Goal: Task Accomplishment & Management: Manage account settings

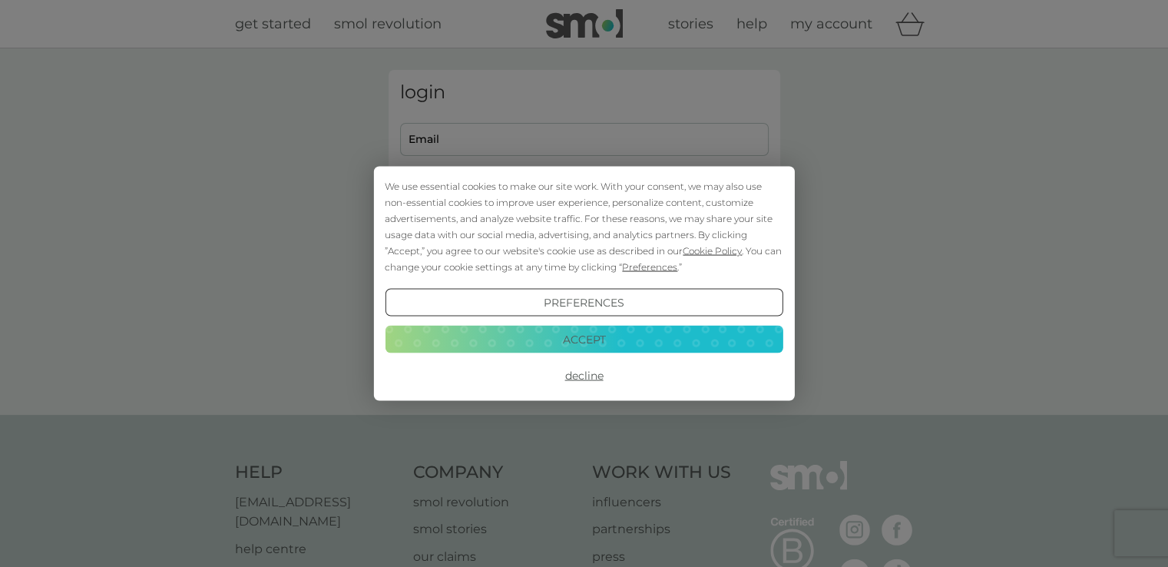
click at [577, 342] on button "Accept" at bounding box center [584, 339] width 398 height 28
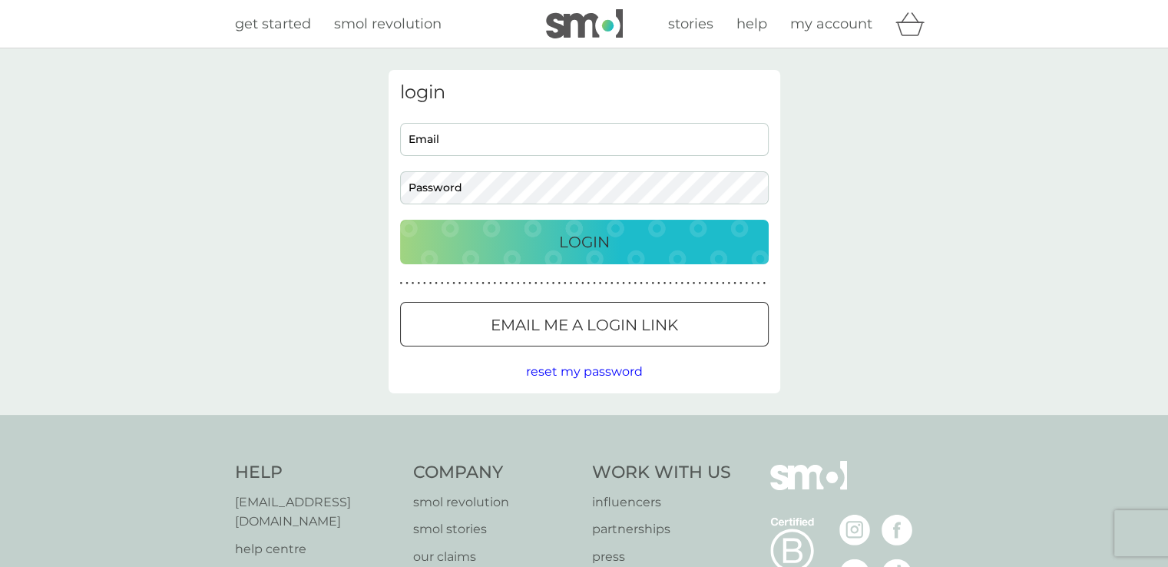
click at [491, 147] on input "Email" at bounding box center [584, 139] width 369 height 33
type input "jo.huff85@gmail.com"
click at [554, 320] on p "Email me a login link" at bounding box center [584, 324] width 187 height 25
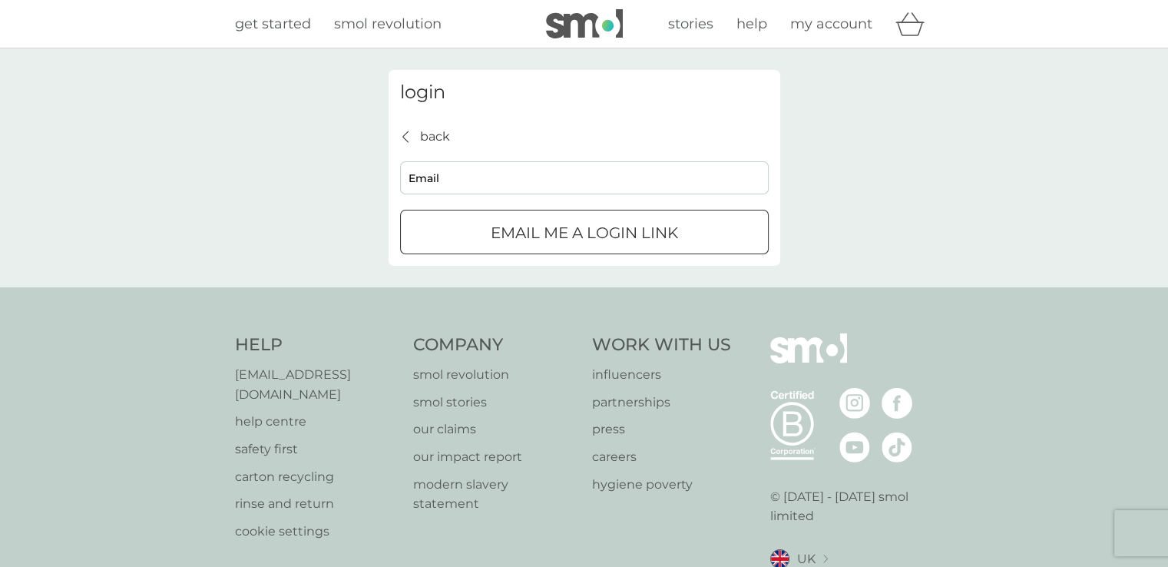
click at [521, 182] on input "Email" at bounding box center [584, 177] width 369 height 33
type input "jo.huff85@gmail.com"
click at [466, 224] on div "Email me a login link" at bounding box center [584, 232] width 367 height 25
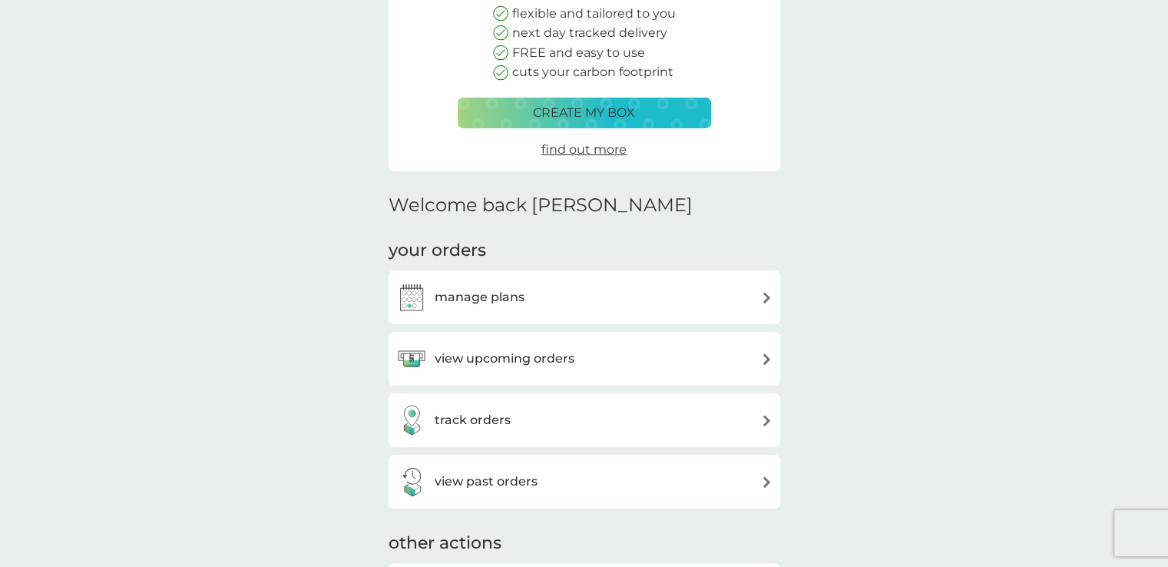
scroll to position [230, 0]
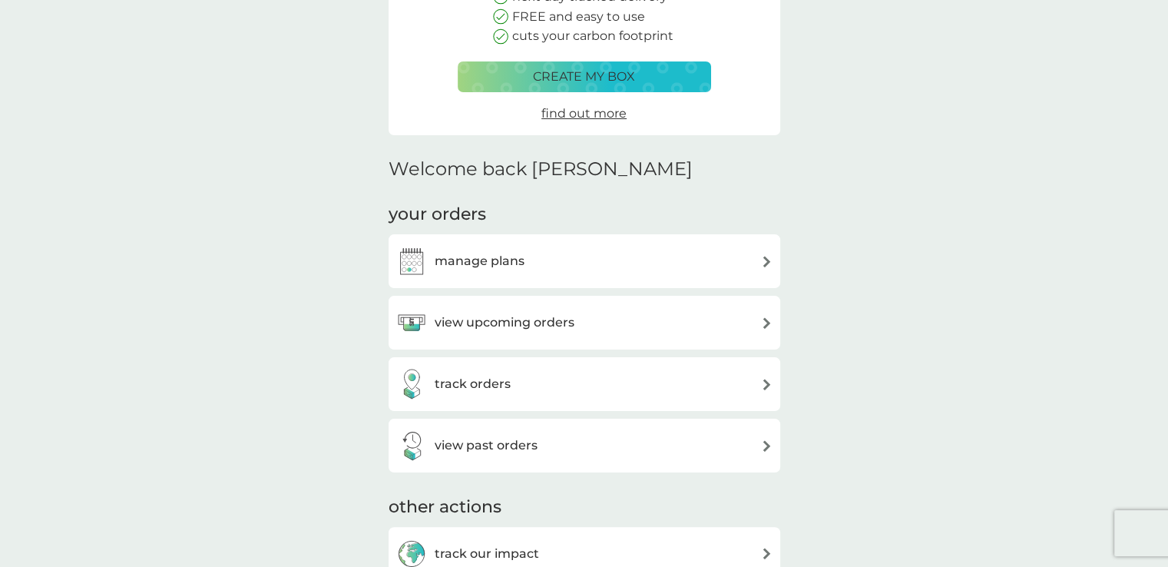
click at [554, 265] on div "manage plans" at bounding box center [584, 261] width 376 height 31
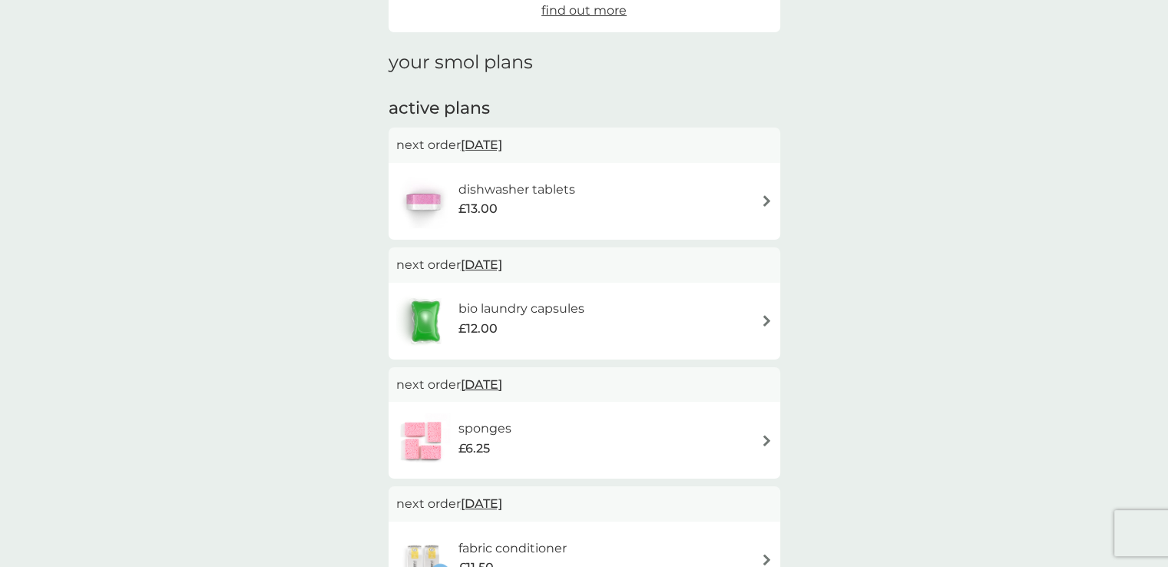
scroll to position [307, 0]
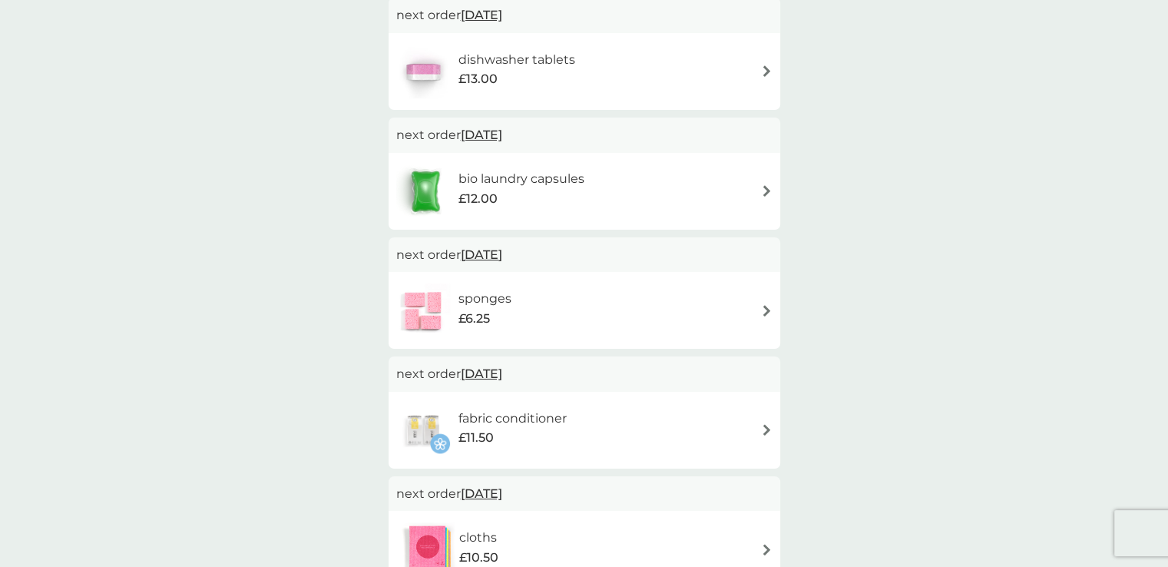
click at [622, 188] on div "bio laundry capsules £12.00" at bounding box center [584, 191] width 376 height 54
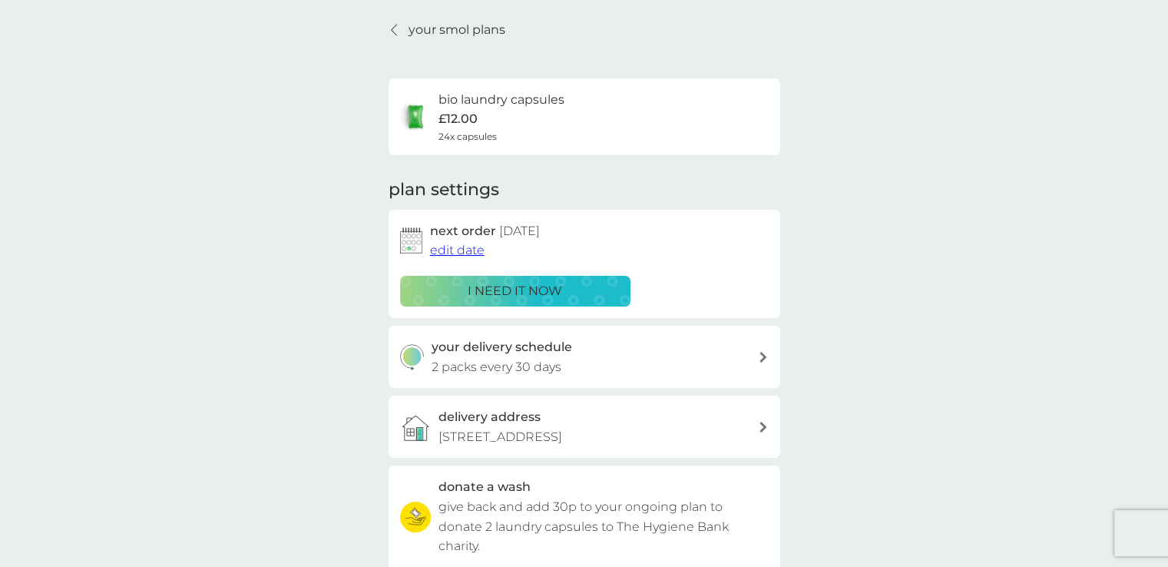
scroll to position [77, 0]
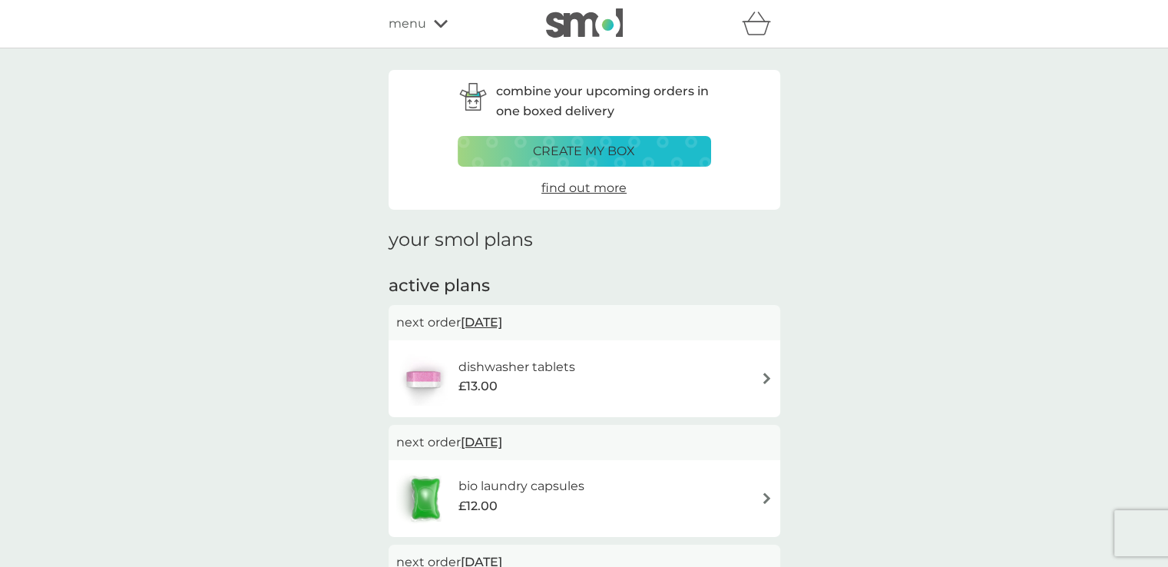
click at [557, 143] on p "create my box" at bounding box center [584, 151] width 102 height 20
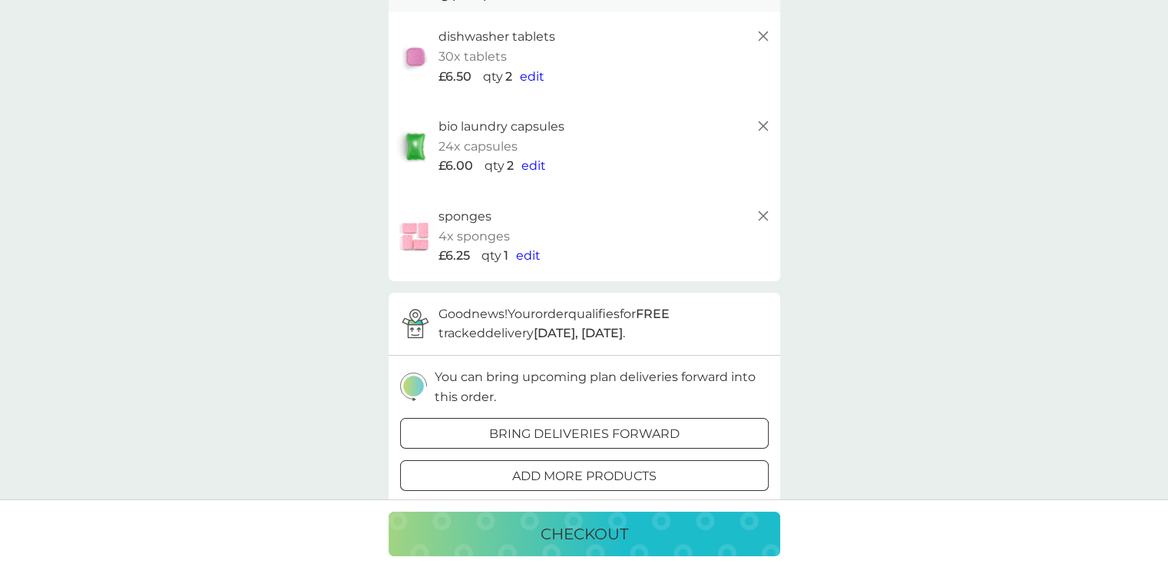
scroll to position [154, 0]
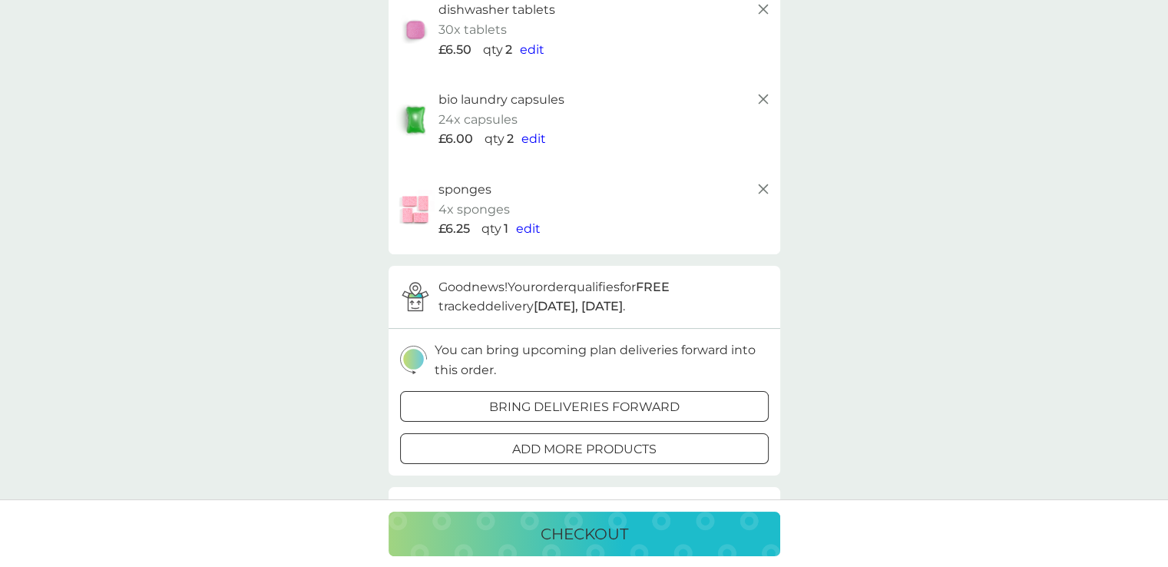
click at [759, 9] on icon at bounding box center [763, 9] width 18 height 18
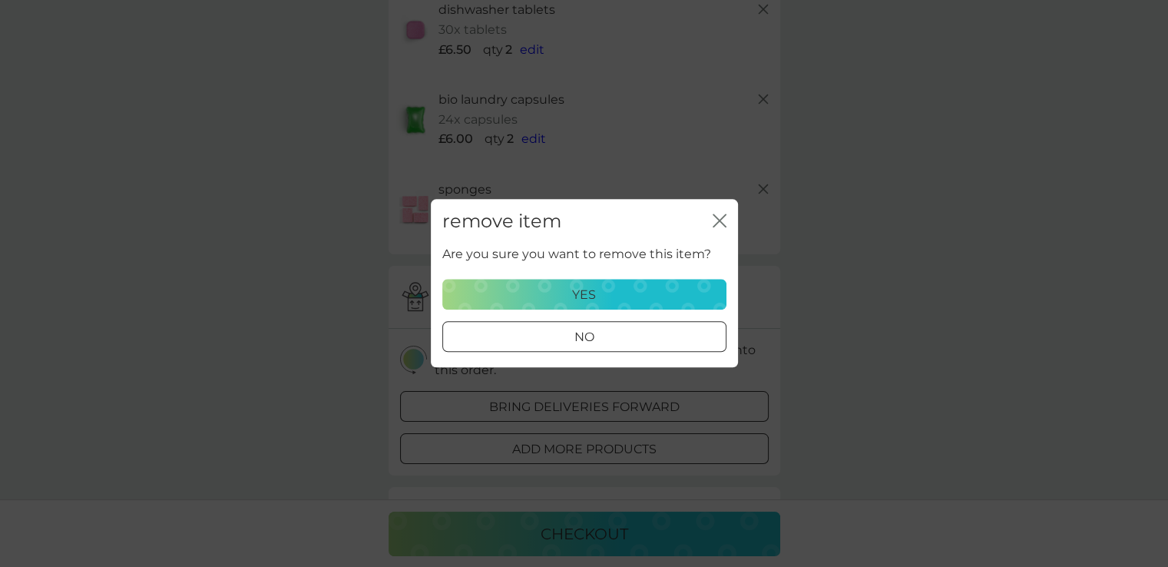
click at [587, 295] on p "yes" at bounding box center [584, 295] width 24 height 20
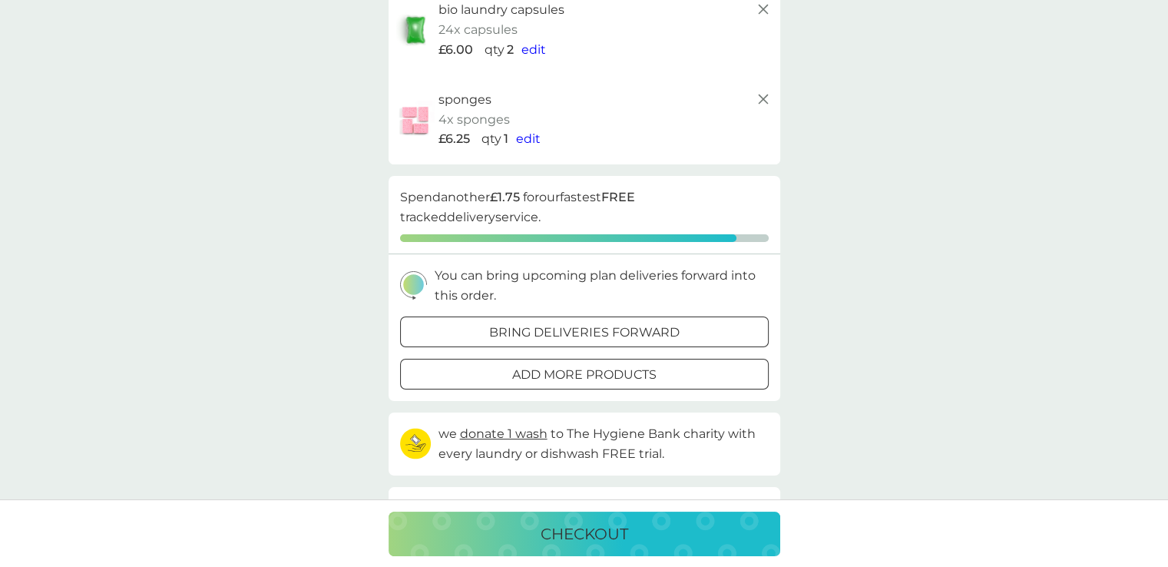
click at [547, 336] on p "bring deliveries forward" at bounding box center [584, 332] width 190 height 20
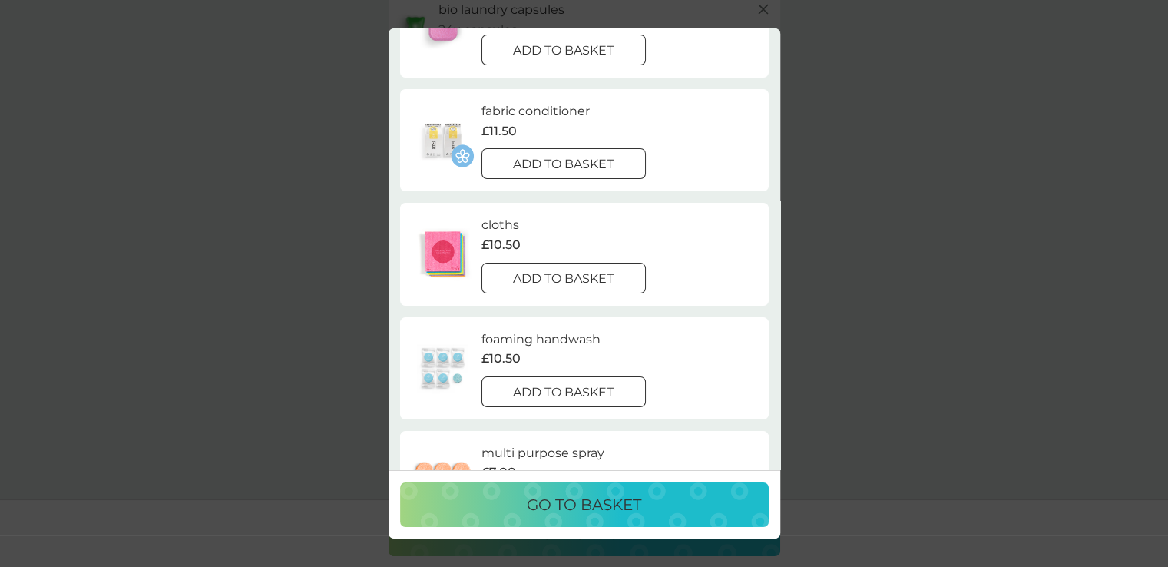
scroll to position [230, 0]
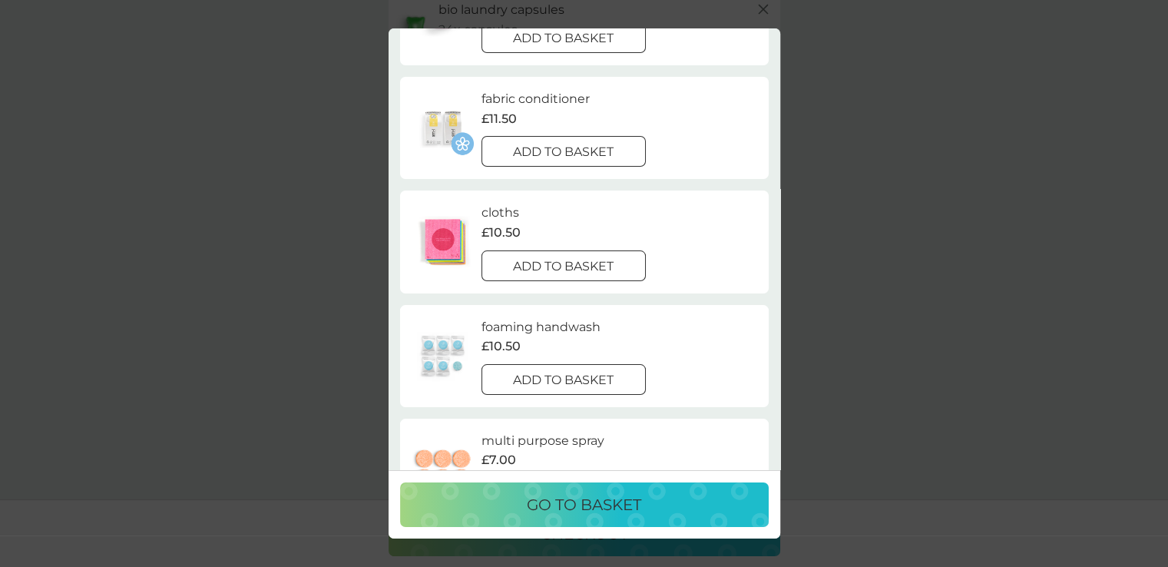
click at [570, 380] on div at bounding box center [563, 380] width 55 height 16
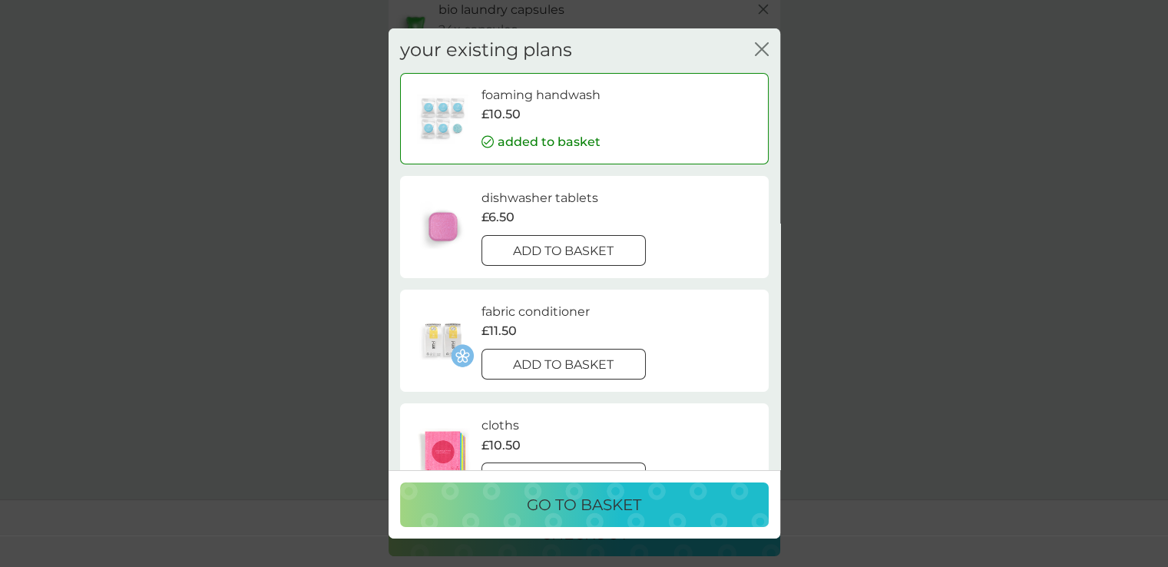
scroll to position [0, 0]
click at [544, 360] on div at bounding box center [563, 365] width 55 height 16
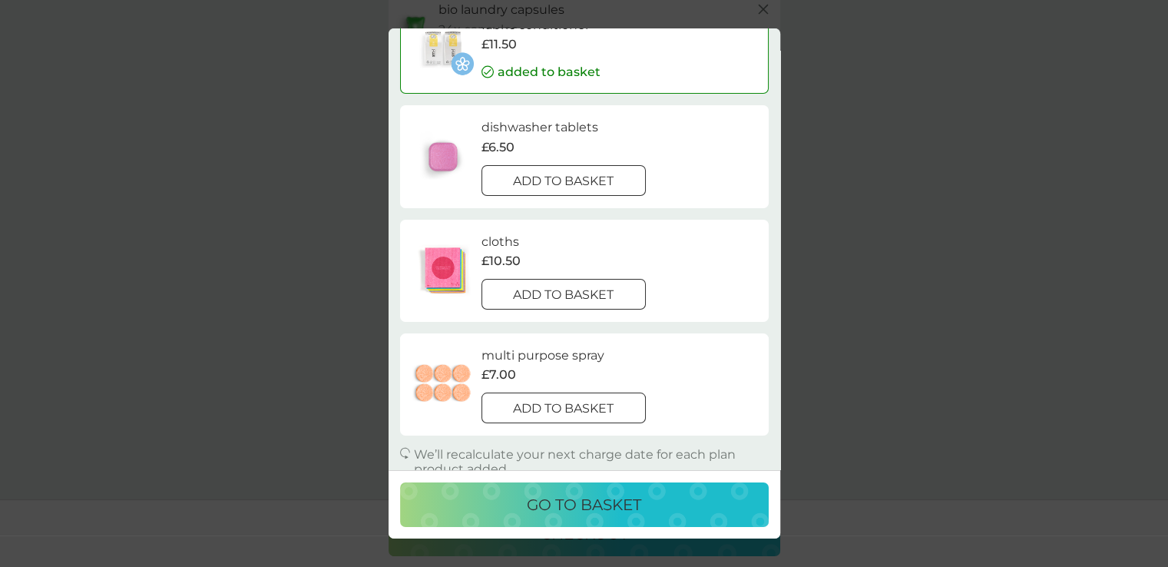
scroll to position [190, 0]
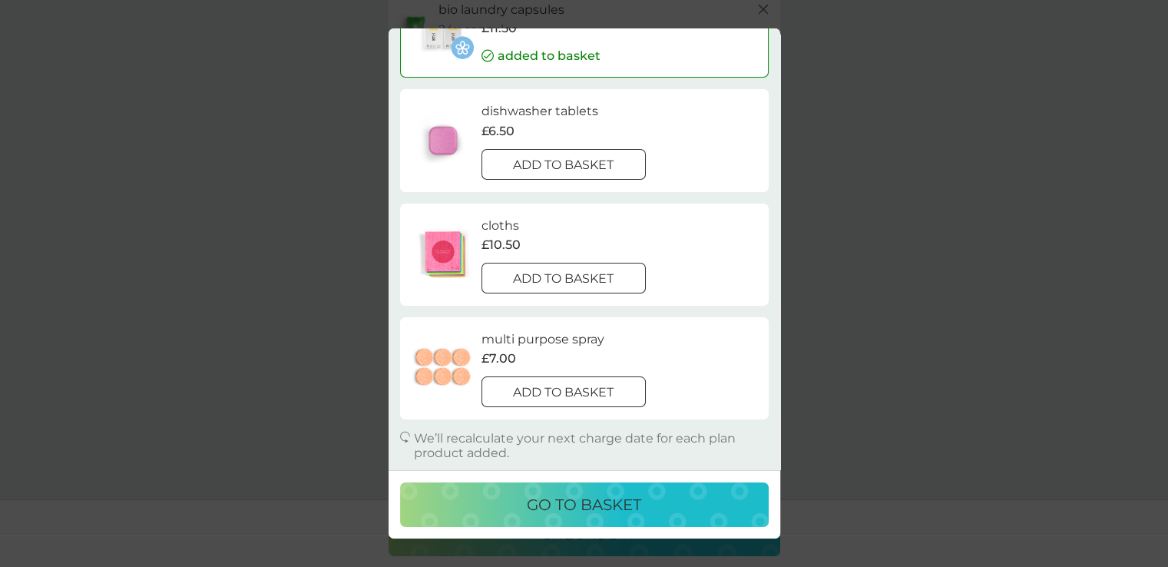
click at [562, 501] on p "go to basket" at bounding box center [584, 504] width 114 height 25
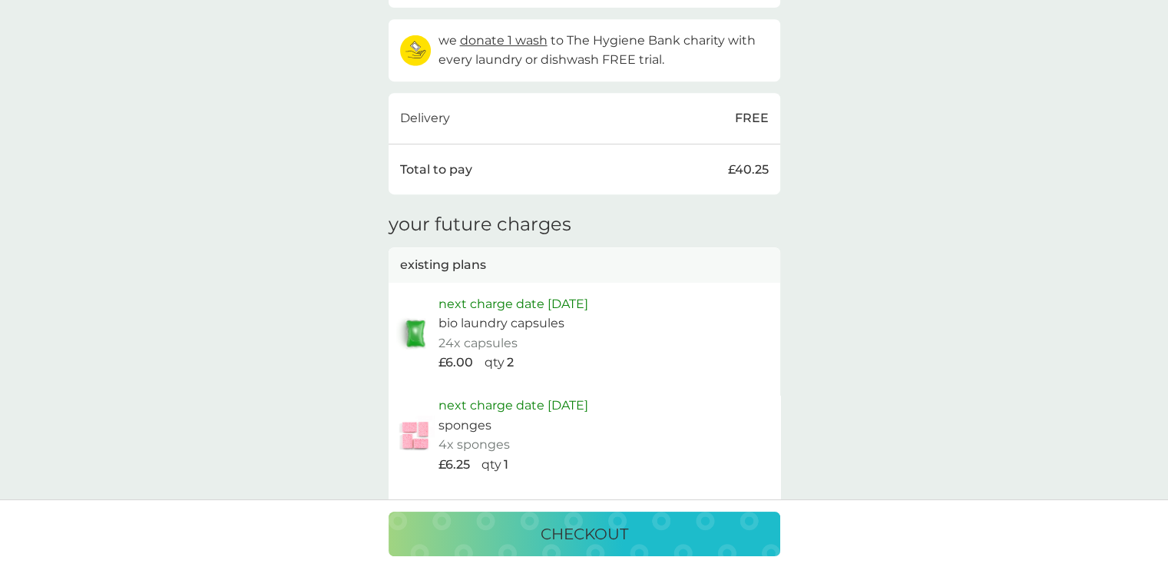
scroll to position [1075, 0]
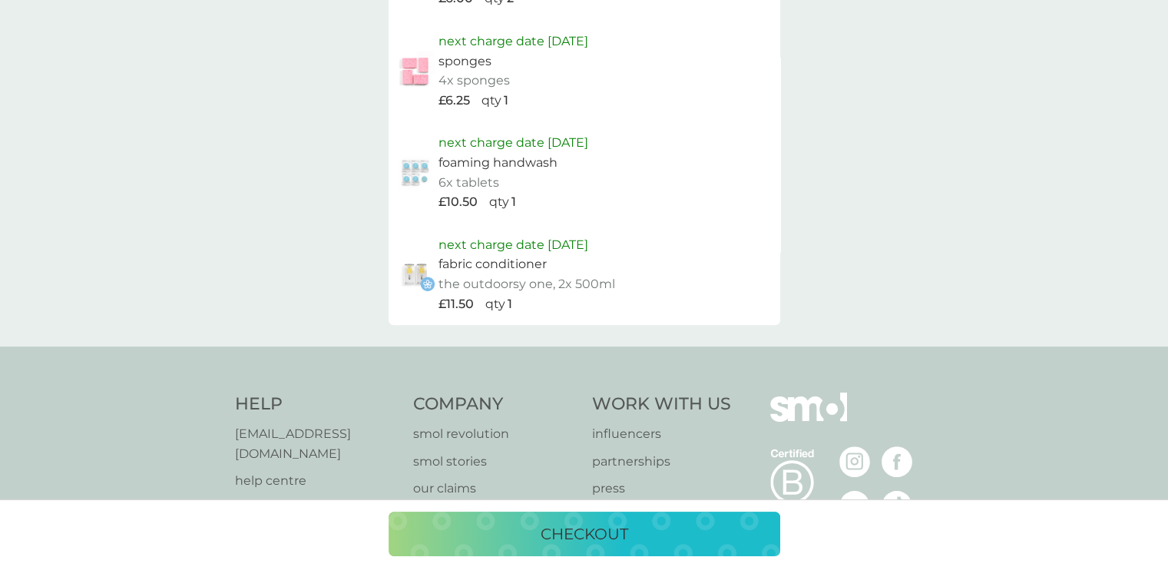
click at [580, 531] on p "checkout" at bounding box center [585, 533] width 88 height 25
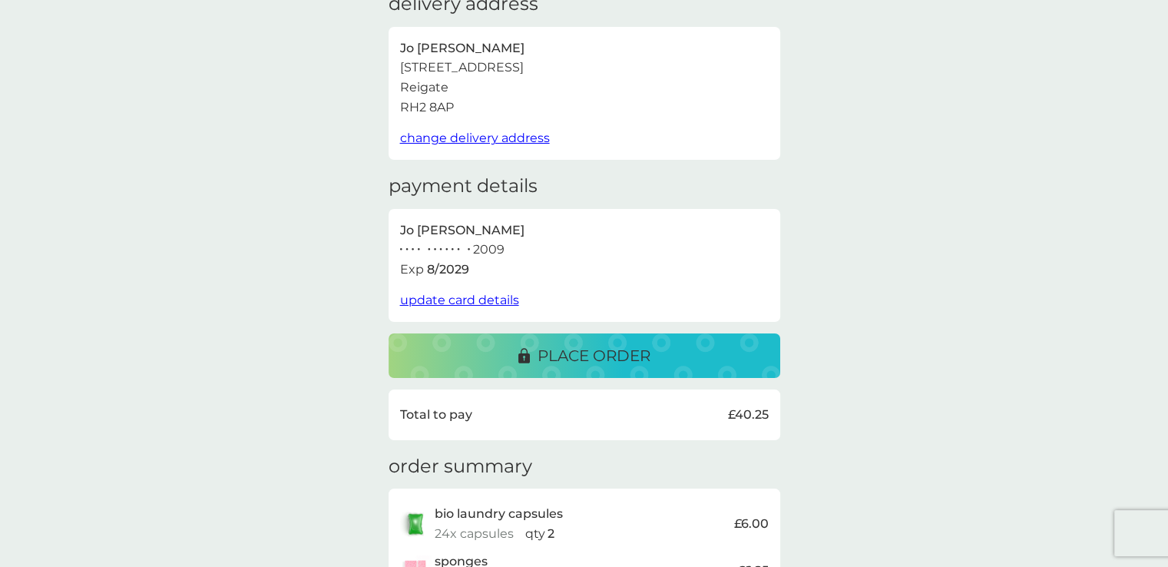
scroll to position [154, 0]
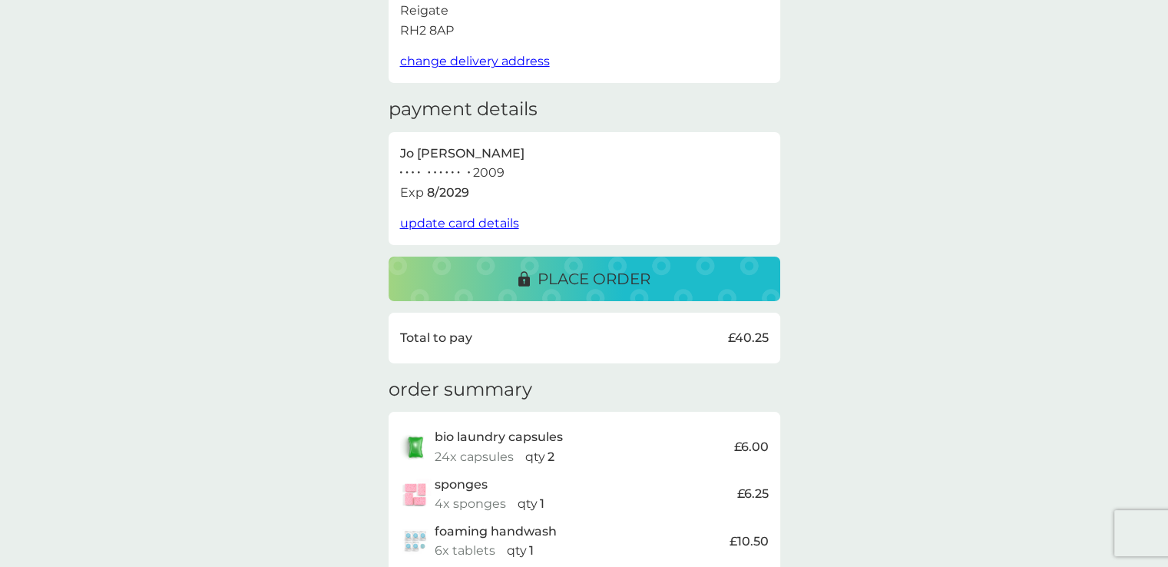
click at [568, 277] on p "place order" at bounding box center [593, 278] width 113 height 25
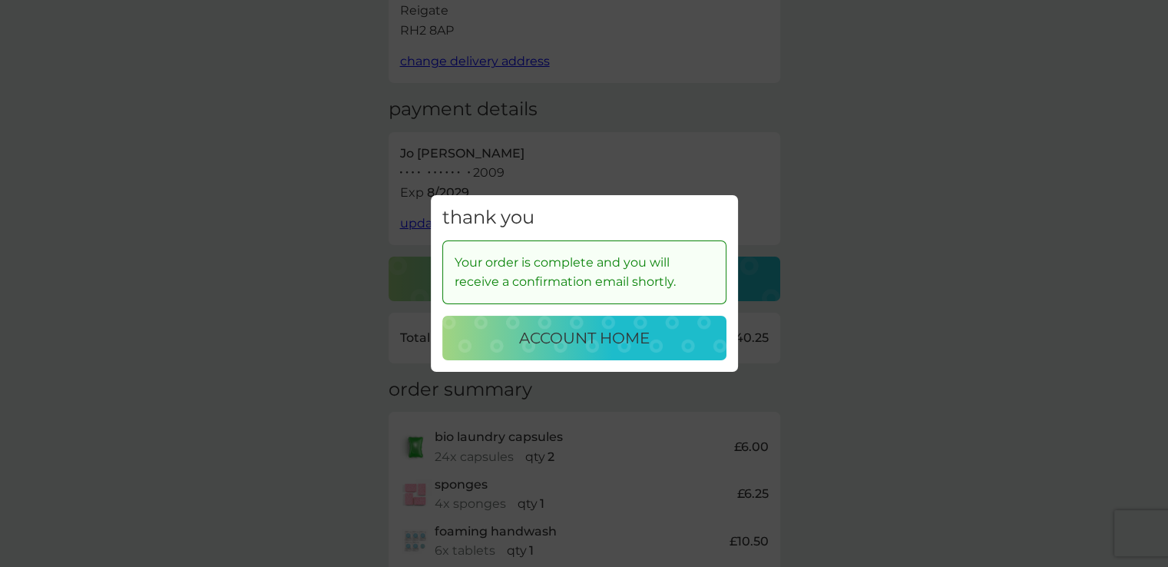
click at [610, 339] on p "account home" at bounding box center [584, 338] width 131 height 25
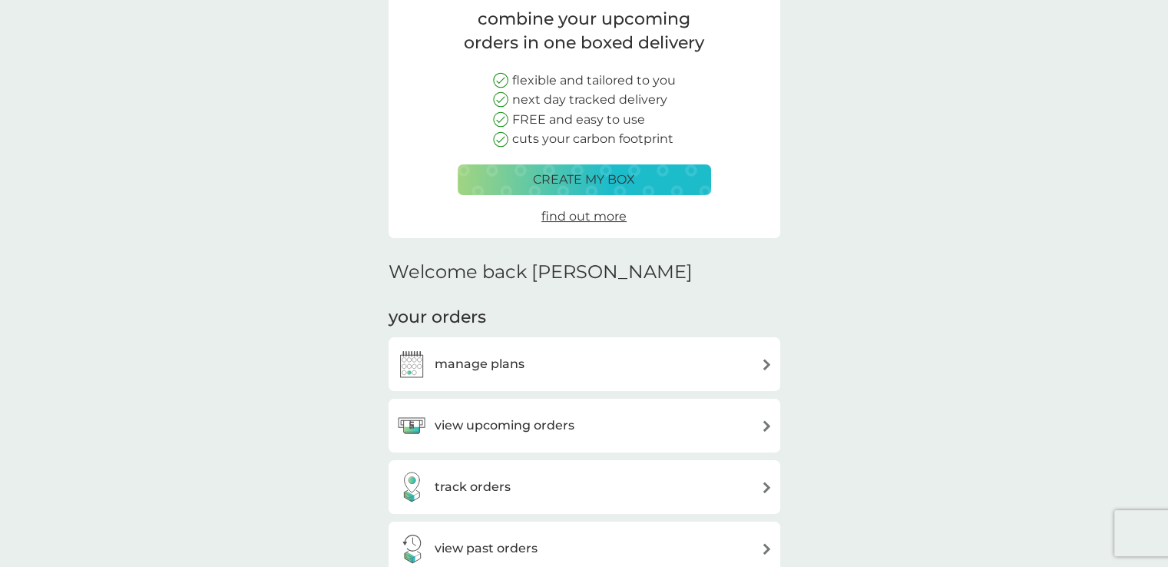
scroll to position [307, 0]
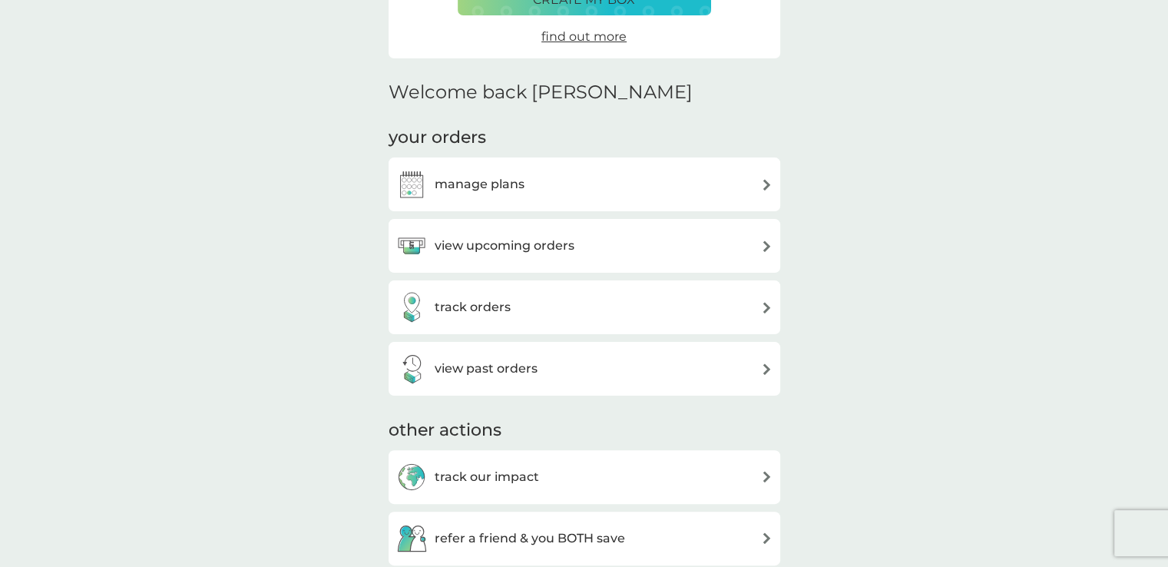
click at [590, 196] on div "manage plans" at bounding box center [584, 184] width 376 height 31
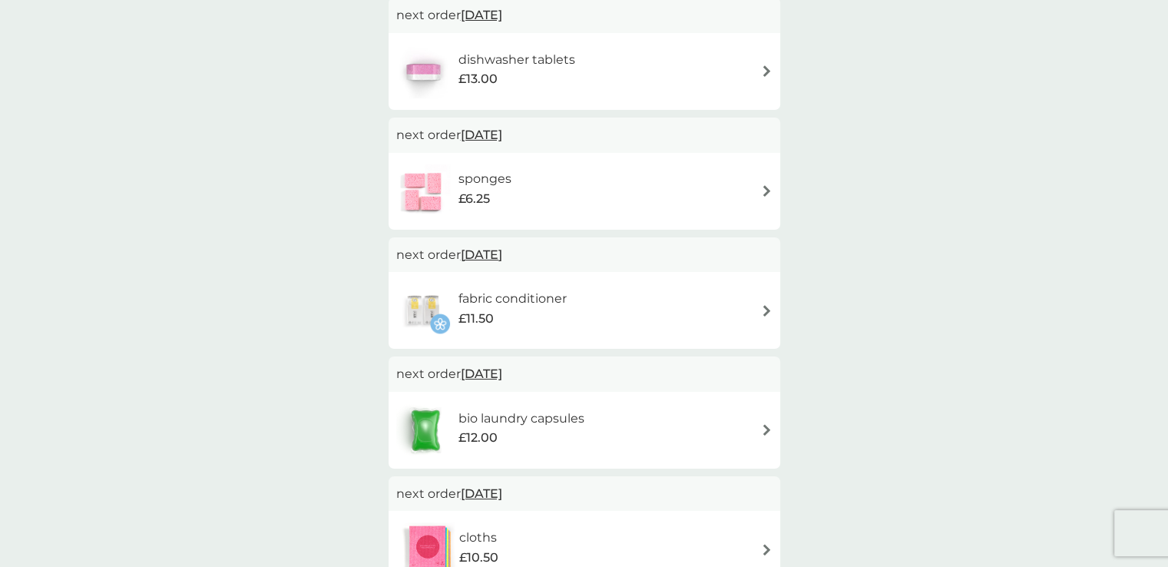
scroll to position [384, 0]
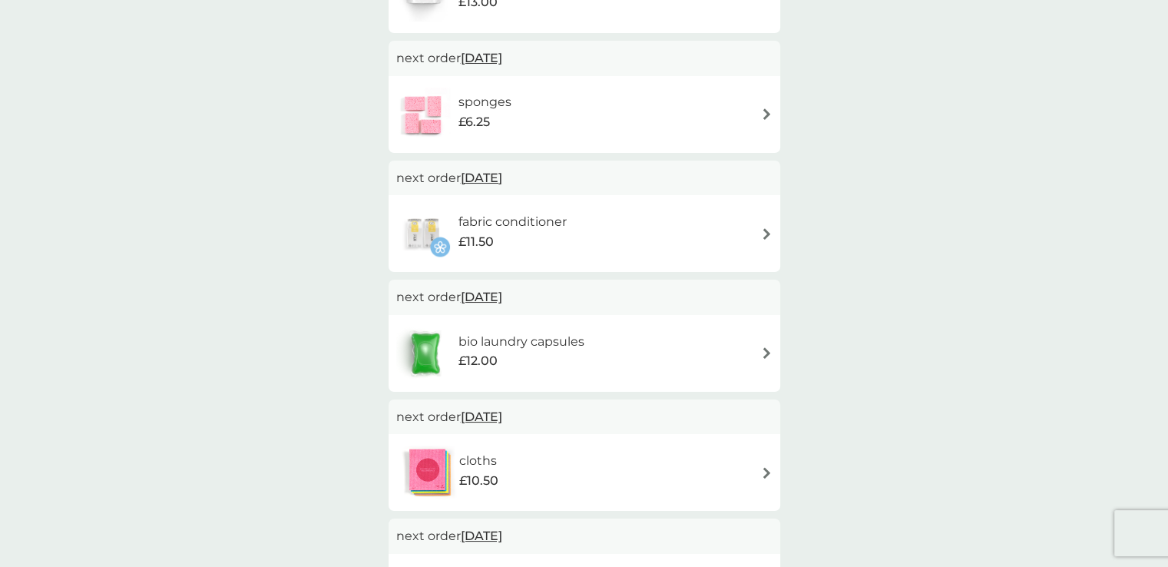
click at [703, 230] on div "fabric conditioner £11.50" at bounding box center [584, 234] width 376 height 54
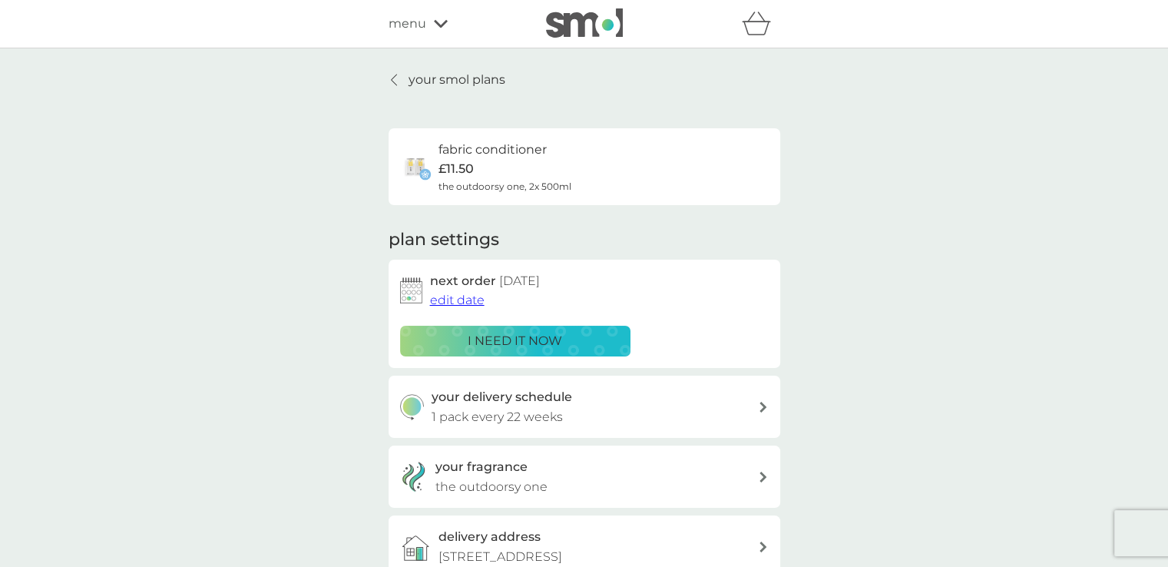
click at [541, 418] on p "1 pack every 22 weeks" at bounding box center [496, 417] width 131 height 20
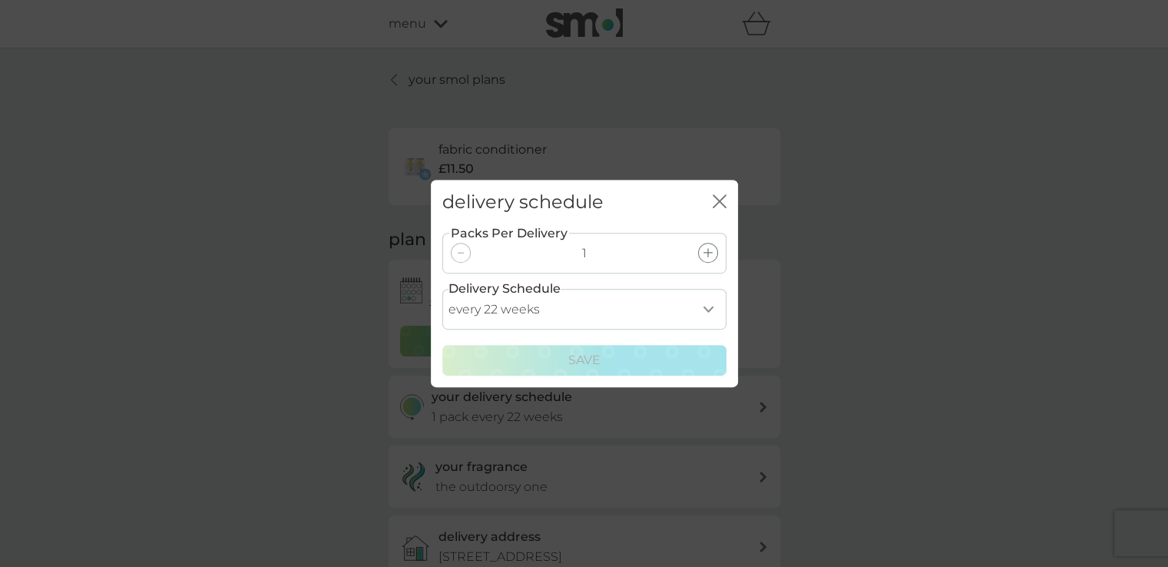
click at [682, 309] on select "every 1 week every 2 weeks every 3 weeks every 4 weeks every 5 weeks every 6 we…" at bounding box center [584, 309] width 284 height 41
select select "70"
click at [442, 289] on select "every 1 week every 2 weeks every 3 weeks every 4 weeks every 5 weeks every 6 we…" at bounding box center [584, 309] width 284 height 41
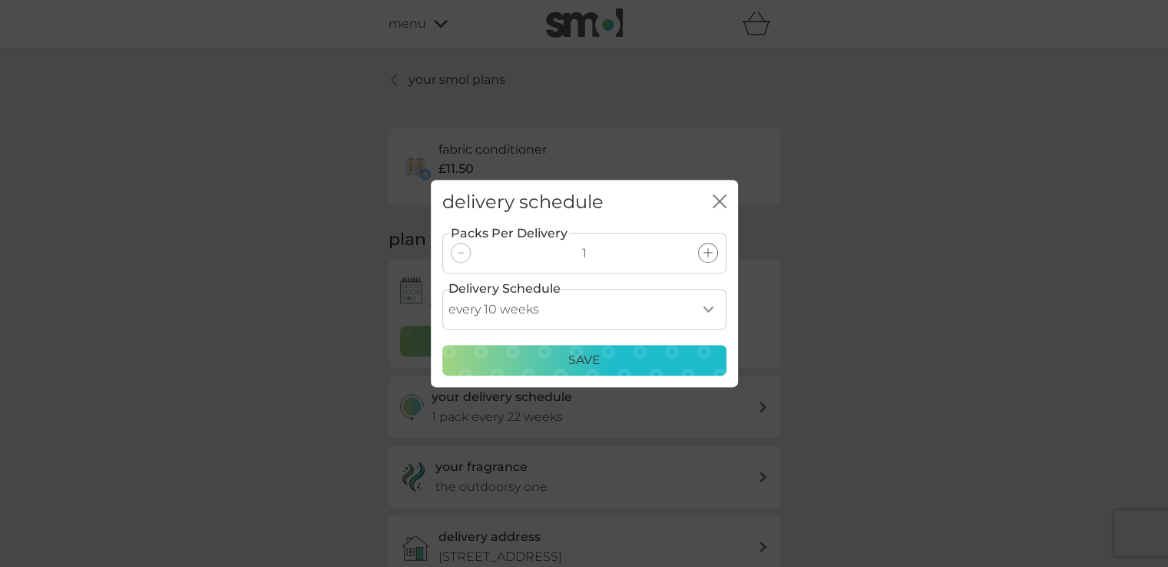
click at [574, 362] on p "Save" at bounding box center [584, 360] width 32 height 20
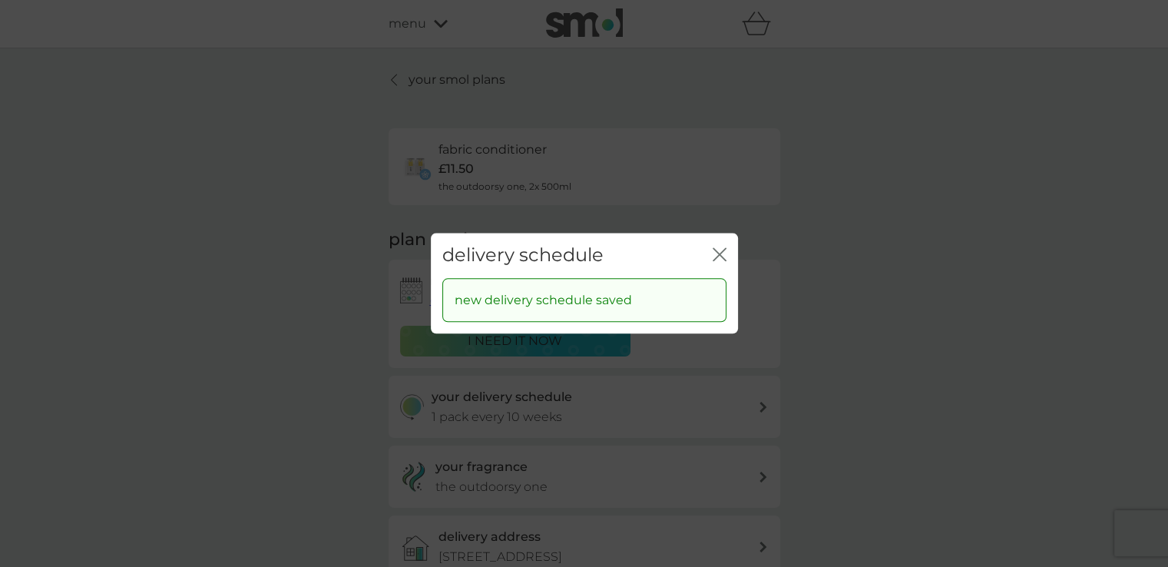
click at [727, 246] on div "delivery schedule close" at bounding box center [584, 255] width 307 height 45
click at [725, 250] on icon "close" at bounding box center [720, 254] width 14 height 14
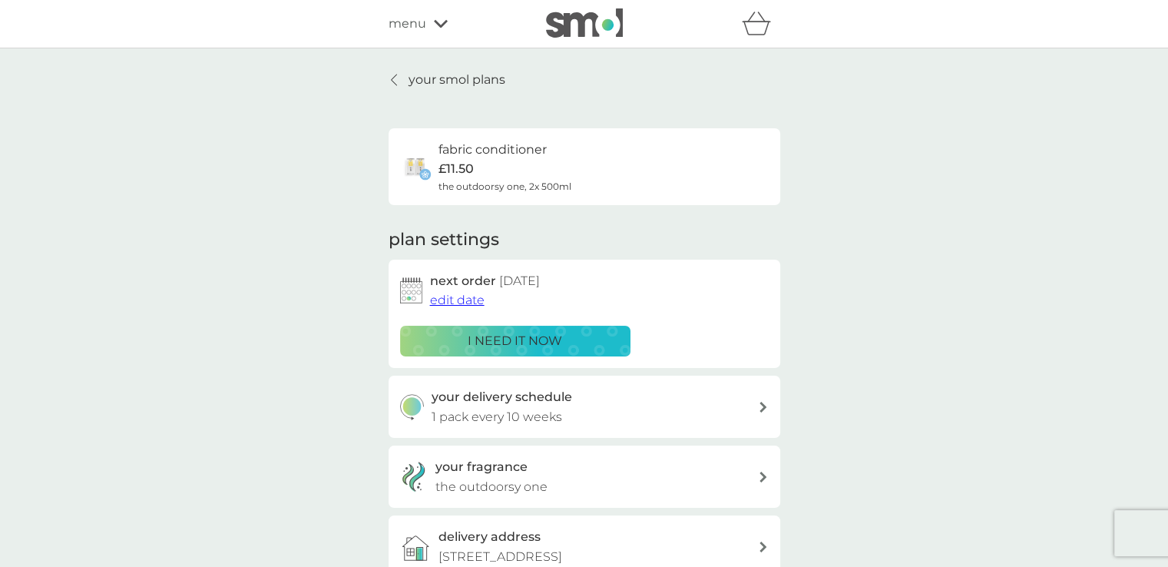
click at [445, 78] on p "your smol plans" at bounding box center [456, 80] width 97 height 20
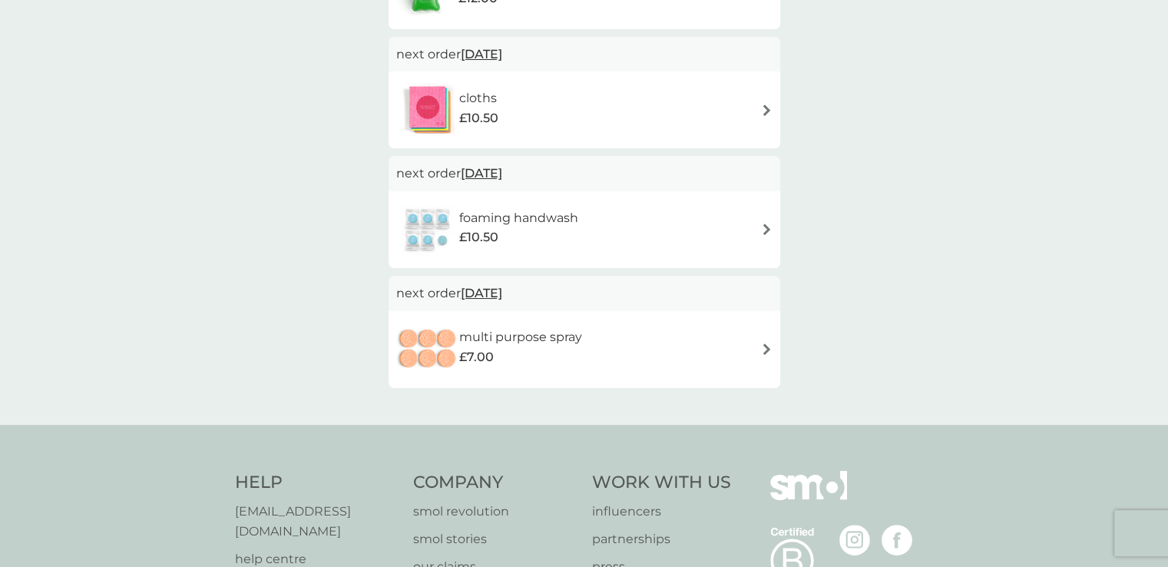
scroll to position [768, 0]
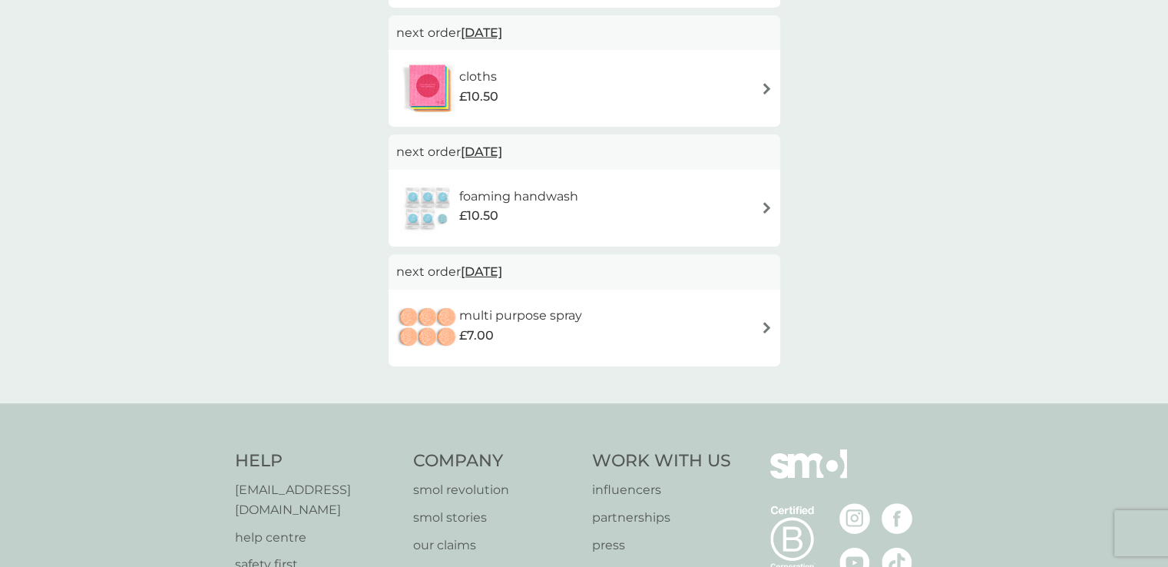
click at [540, 197] on h6 "foaming handwash" at bounding box center [518, 197] width 119 height 20
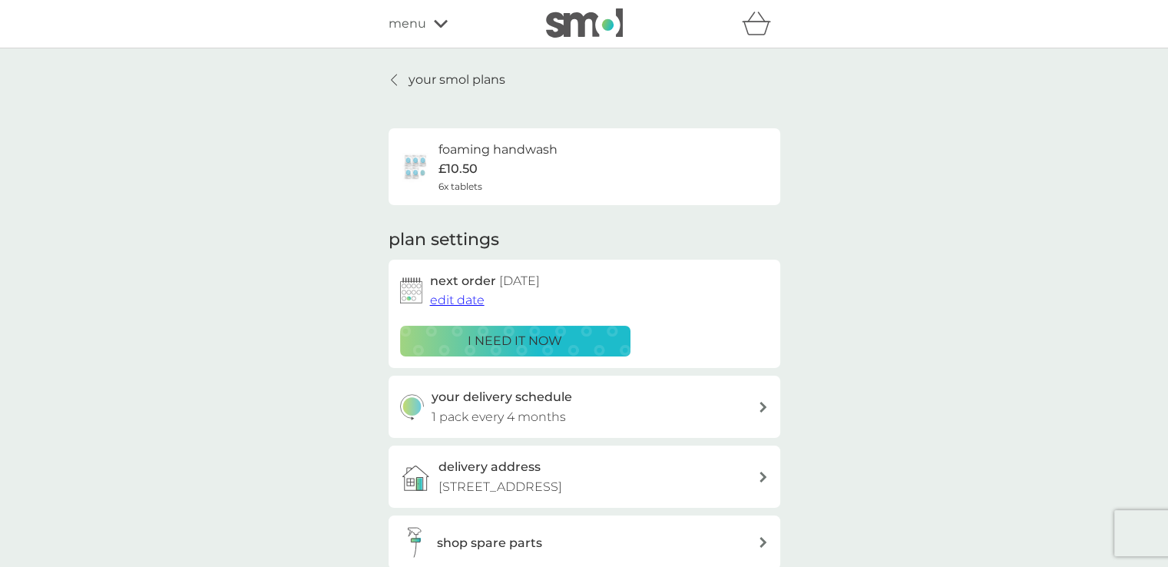
click at [617, 400] on div "your delivery schedule 1 pack every 4 months" at bounding box center [594, 406] width 326 height 39
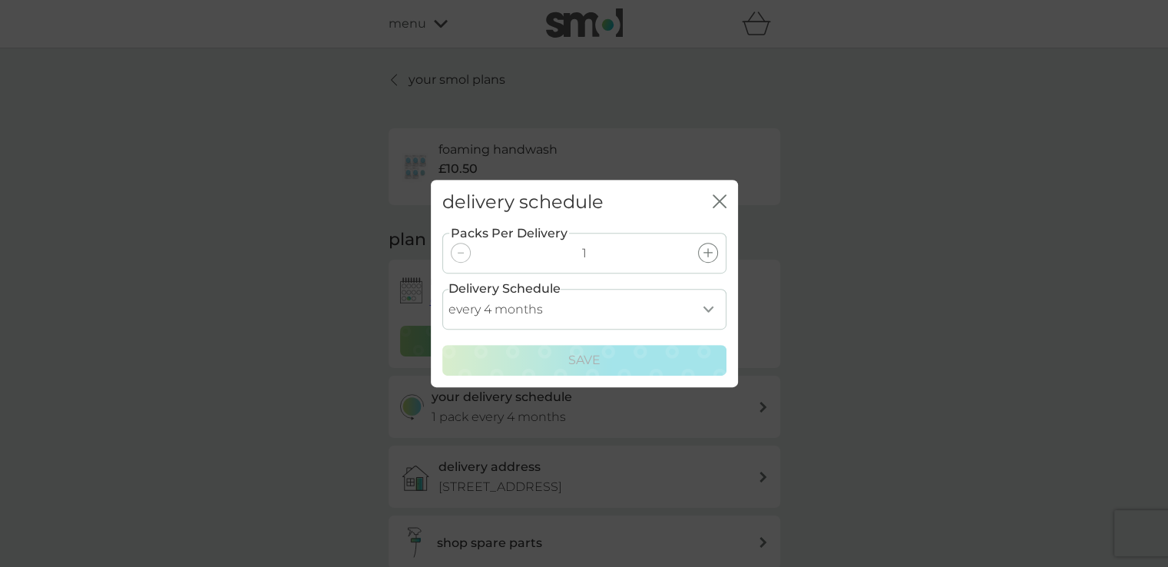
click at [703, 308] on select "every 1 month every 2 months every 3 months every 4 months every 5 months every…" at bounding box center [584, 309] width 284 height 41
select select "2"
click at [442, 289] on select "every 1 month every 2 months every 3 months every 4 months every 5 months every…" at bounding box center [584, 309] width 284 height 41
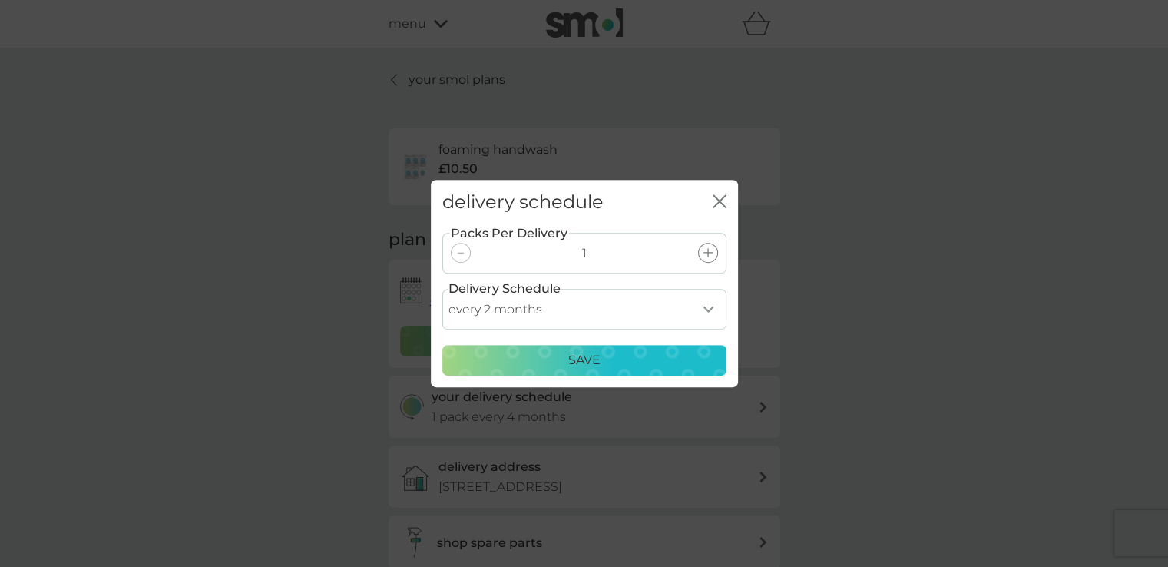
click at [541, 359] on div "Save" at bounding box center [584, 360] width 264 height 20
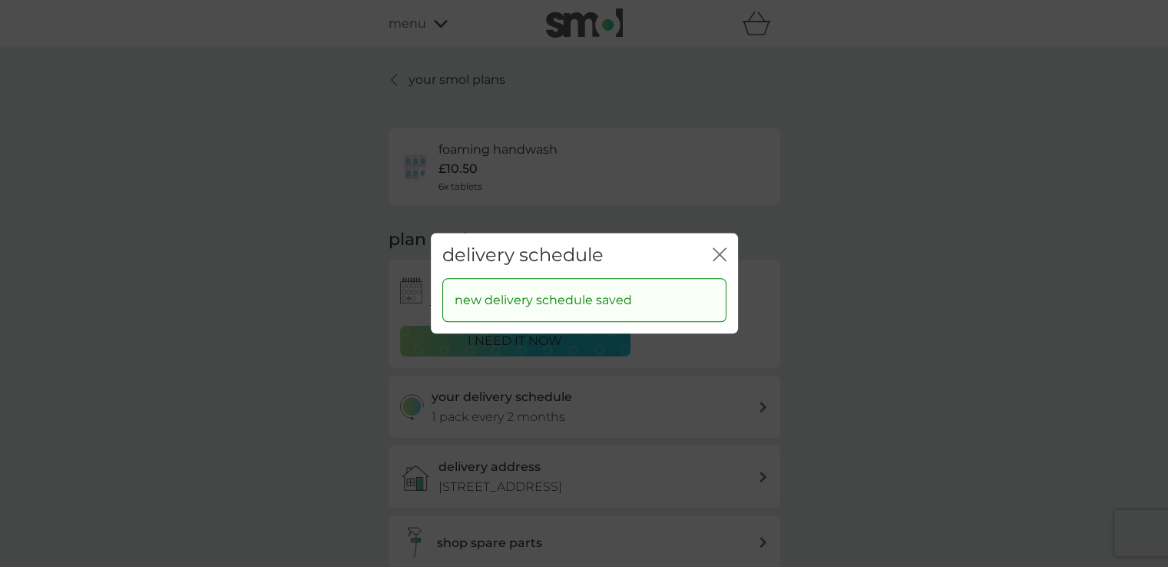
drag, startPoint x: 723, startPoint y: 253, endPoint x: 729, endPoint y: 153, distance: 100.0
click at [723, 253] on icon "close" at bounding box center [720, 254] width 14 height 14
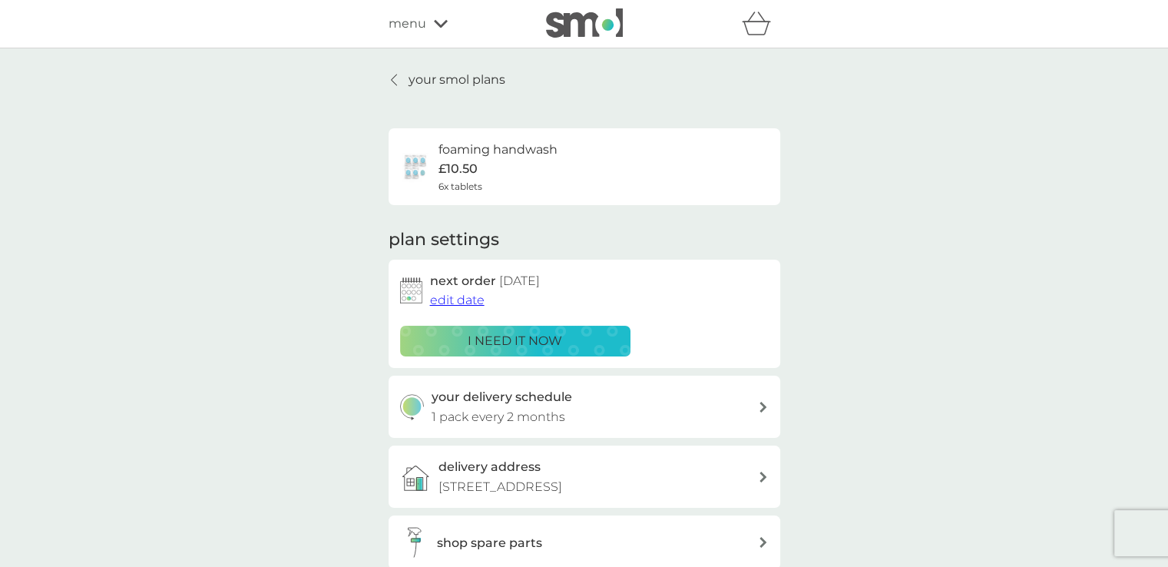
click at [417, 22] on span "menu" at bounding box center [408, 24] width 38 height 20
